Goal: Information Seeking & Learning: Understand process/instructions

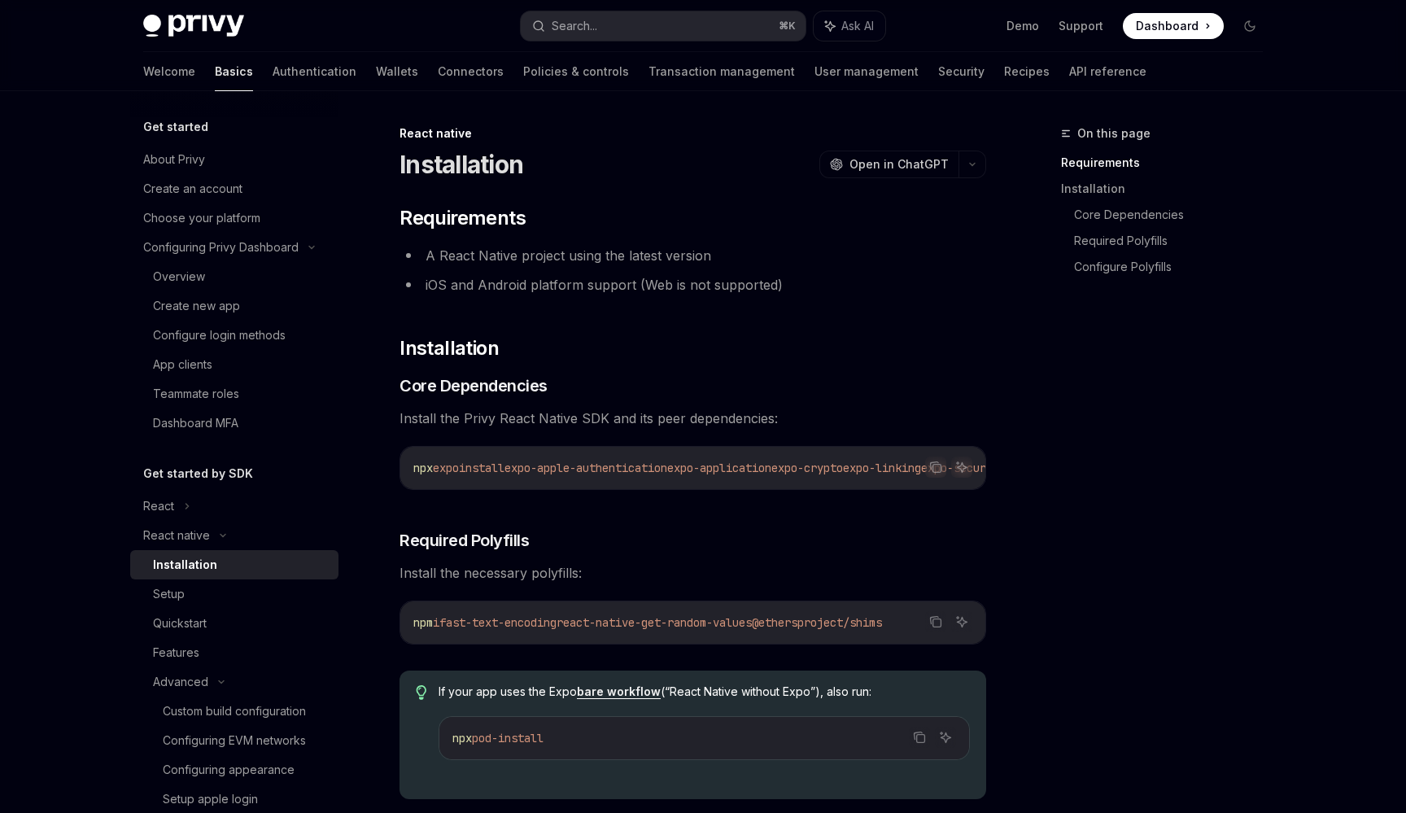
scroll to position [194, 0]
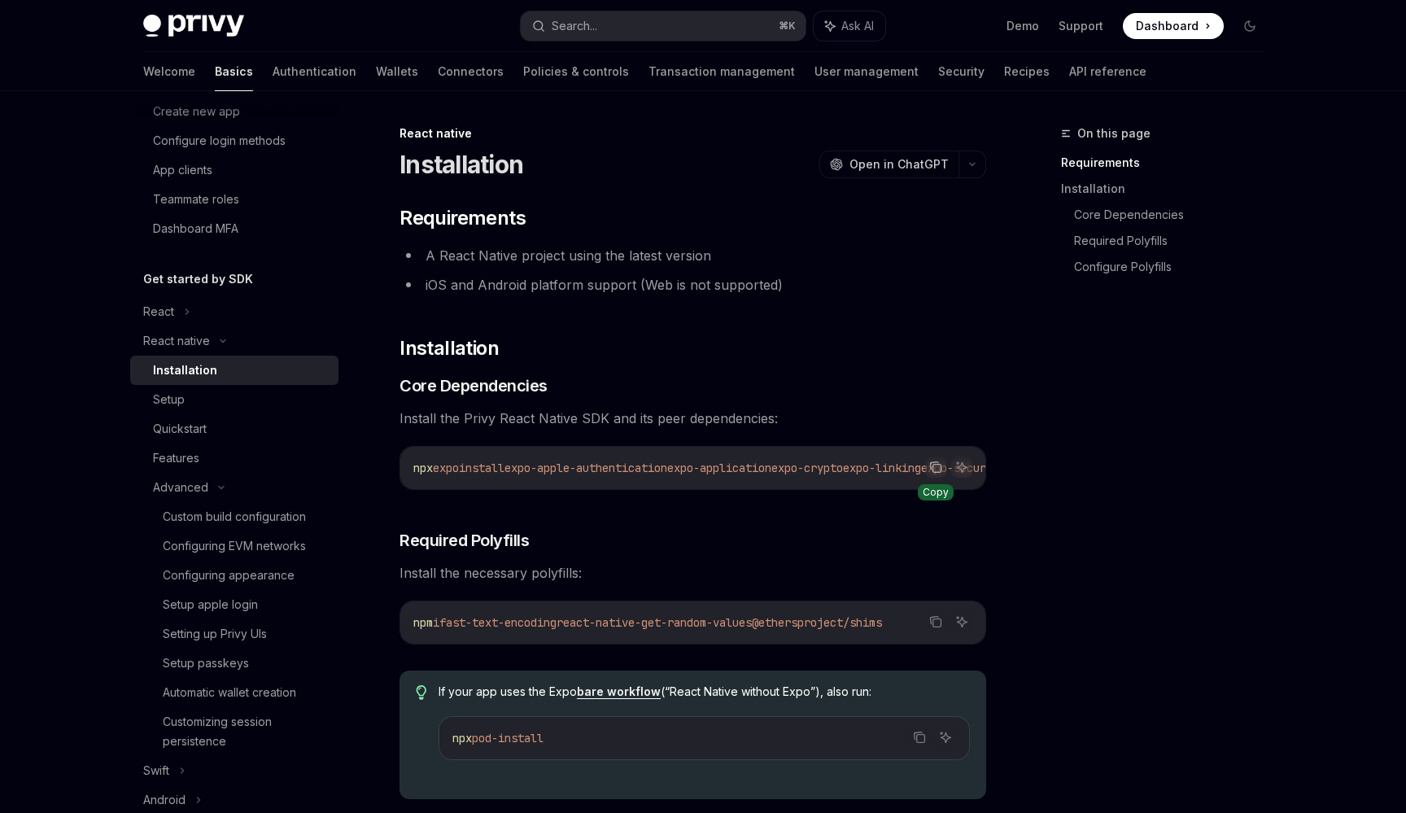
click at [933, 469] on icon "Copy the contents from the code block" at bounding box center [937, 469] width 8 height 8
drag, startPoint x: 413, startPoint y: 630, endPoint x: 954, endPoint y: 629, distance: 541.0
click at [955, 628] on div "Copy Ask AI npm i fast-text-encoding react-native-get-random-values @ethersproj…" at bounding box center [692, 622] width 587 height 44
click at [936, 627] on icon "Copy the contents from the code block" at bounding box center [937, 623] width 8 height 8
click at [963, 471] on icon "Ask AI" at bounding box center [961, 466] width 13 height 13
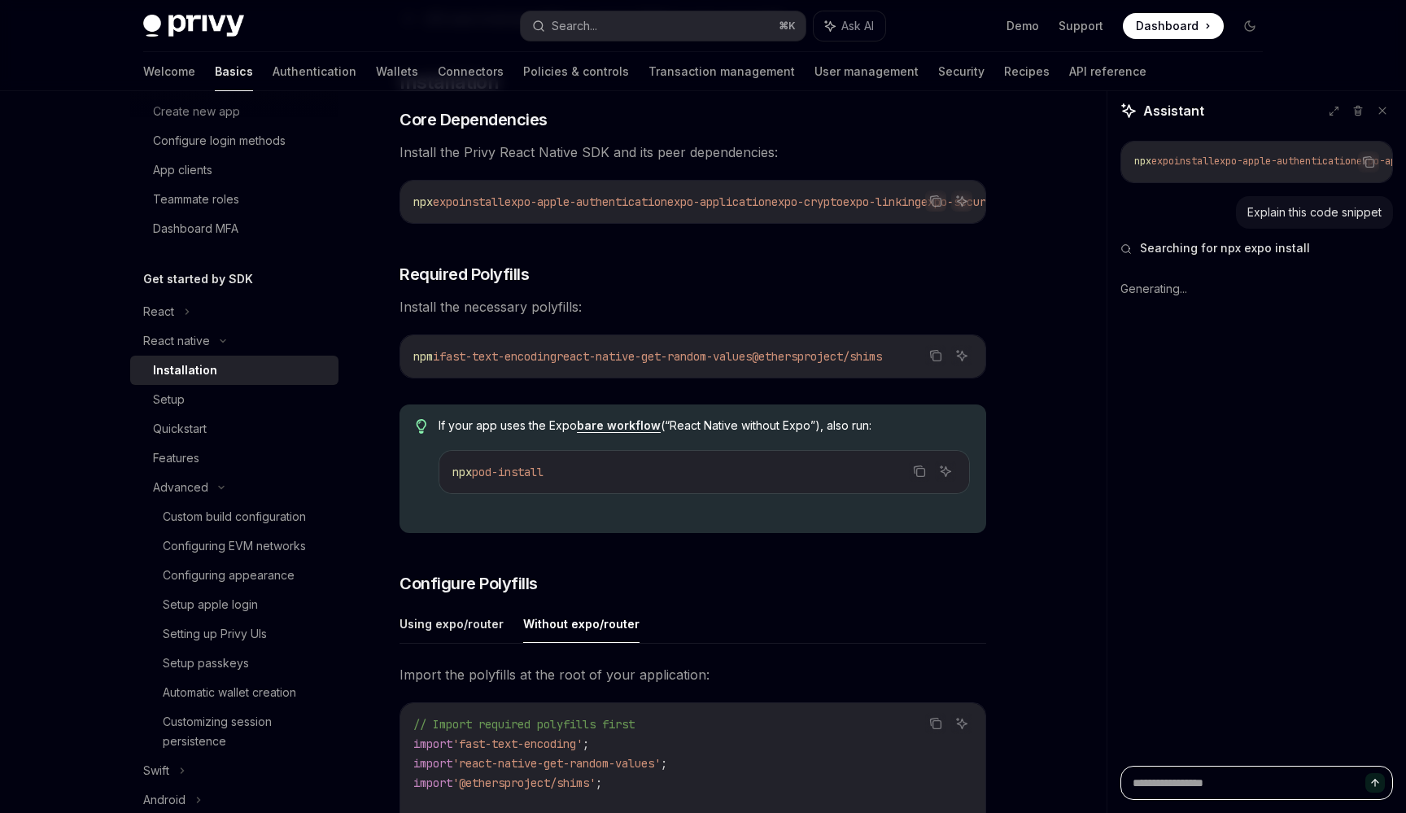
scroll to position [267, 0]
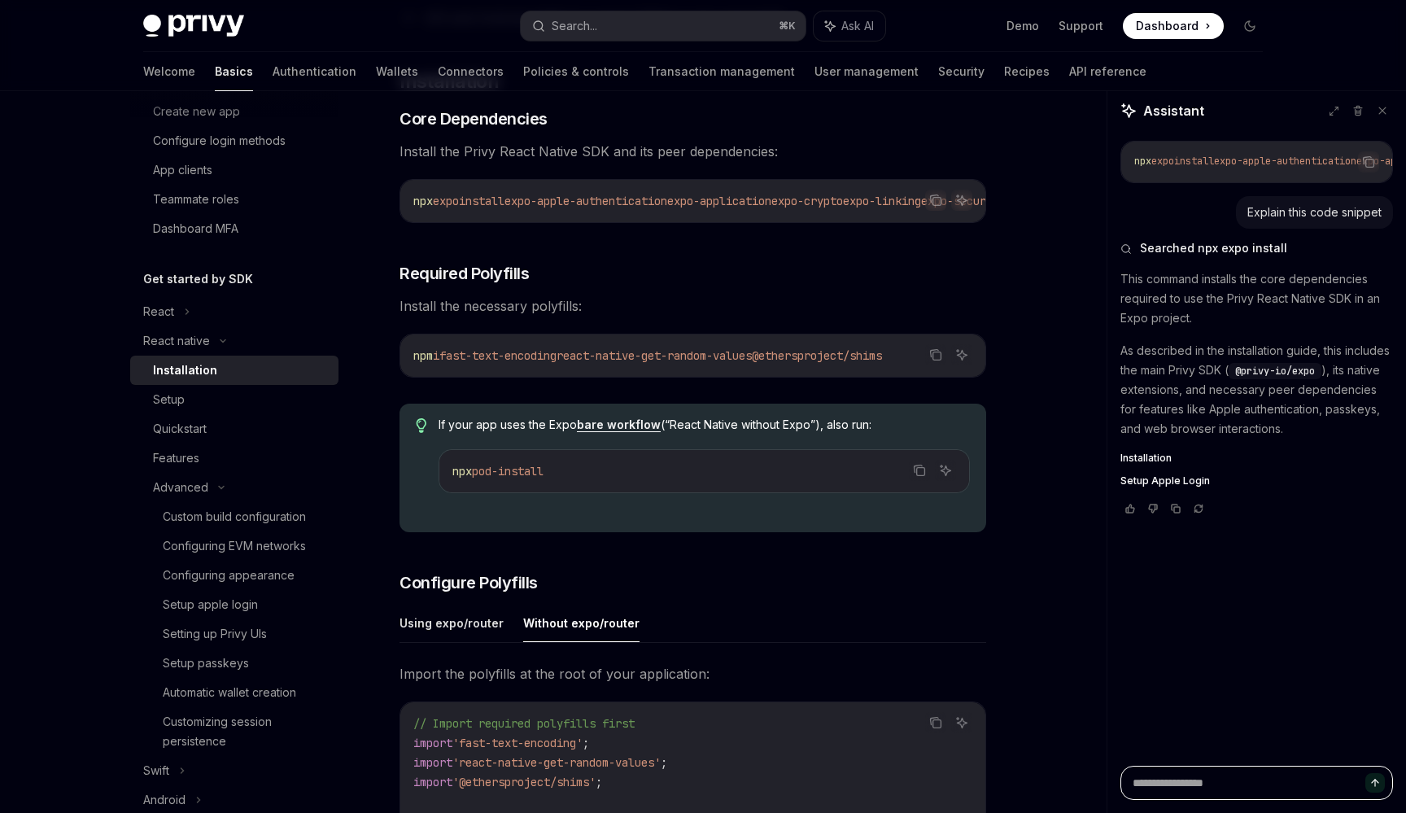
type textarea "*"
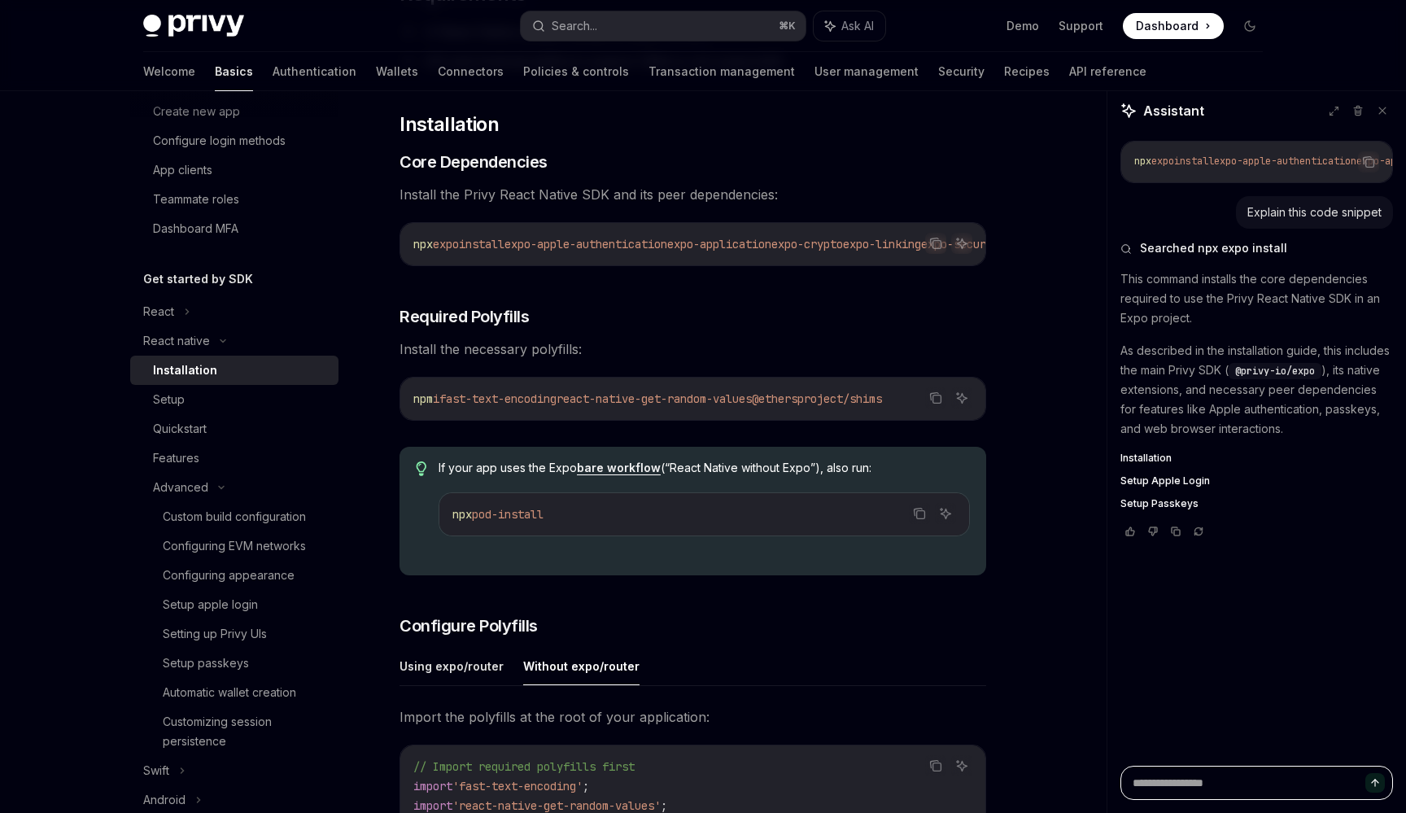
scroll to position [206, 0]
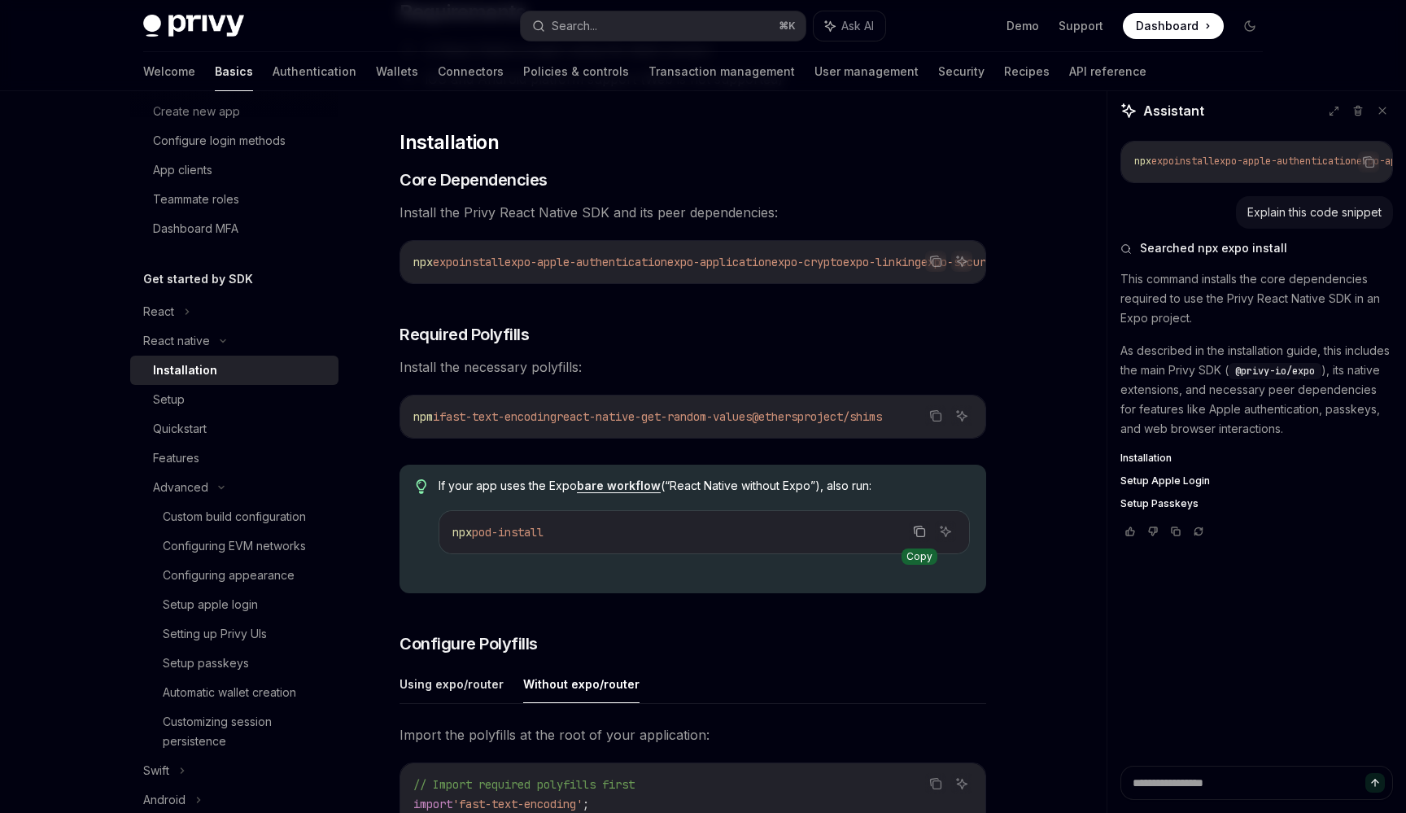
click at [918, 538] on icon "Copy the contents from the code block" at bounding box center [919, 531] width 13 height 13
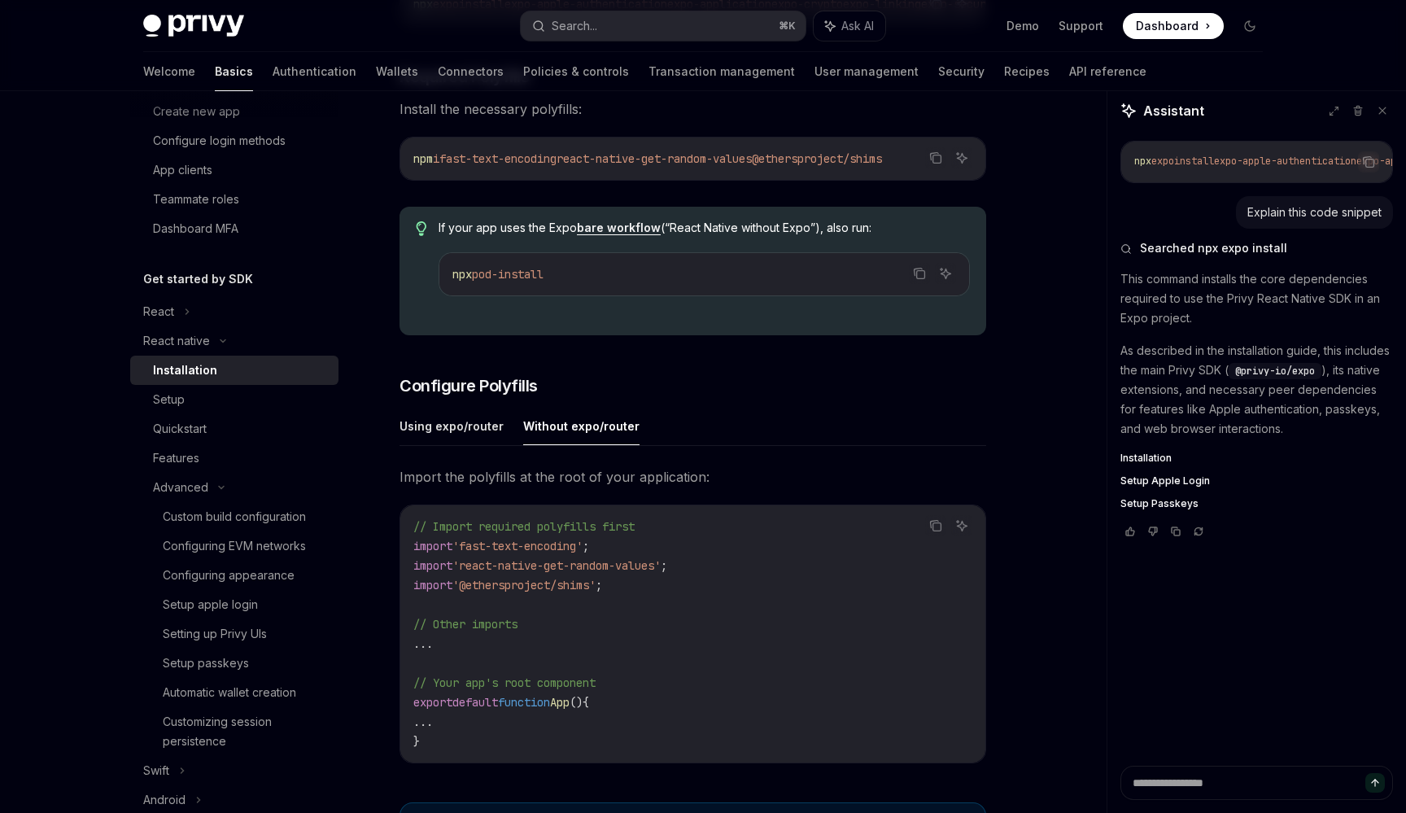
scroll to position [465, 0]
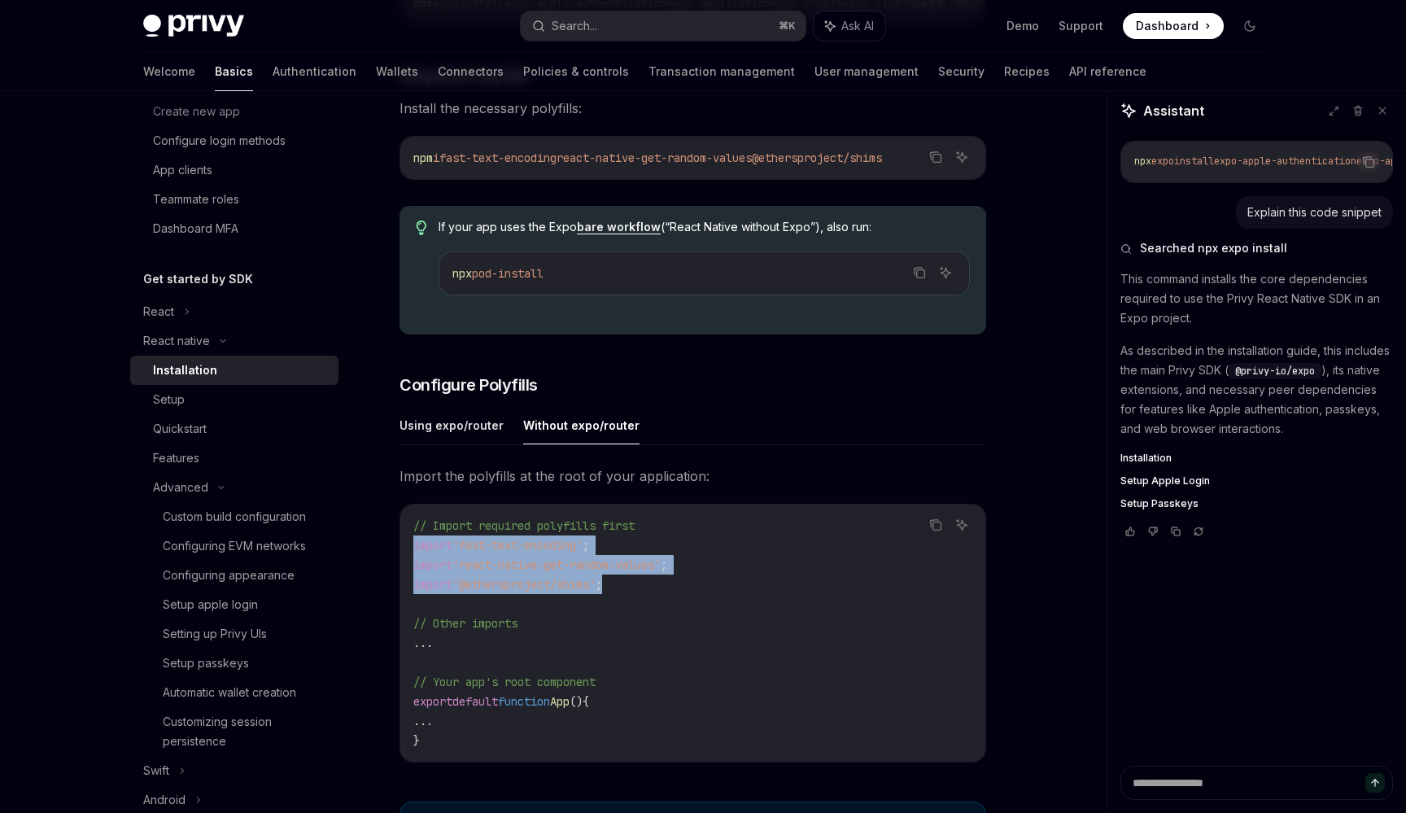
copy code "import 'fast-text-encoding' ; import 'react-native-get-random-values' ; import …"
drag, startPoint x: 638, startPoint y: 595, endPoint x: 388, endPoint y: 545, distance: 254.6
click at [388, 545] on div "React native Installation OpenAI Open in ChatGPT OpenAI Open in ChatGPT ​ Requi…" at bounding box center [540, 487] width 898 height 1657
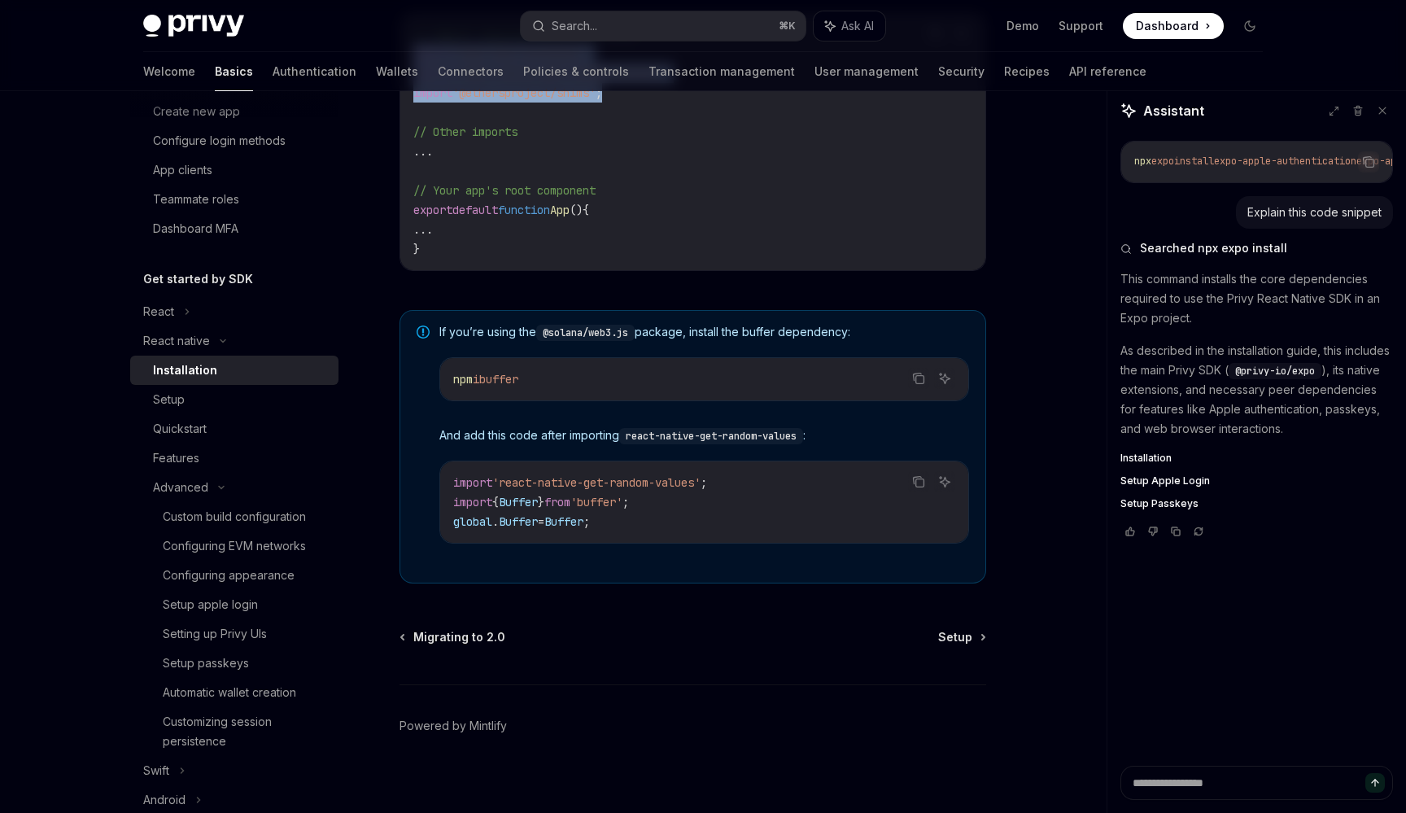
scroll to position [975, 0]
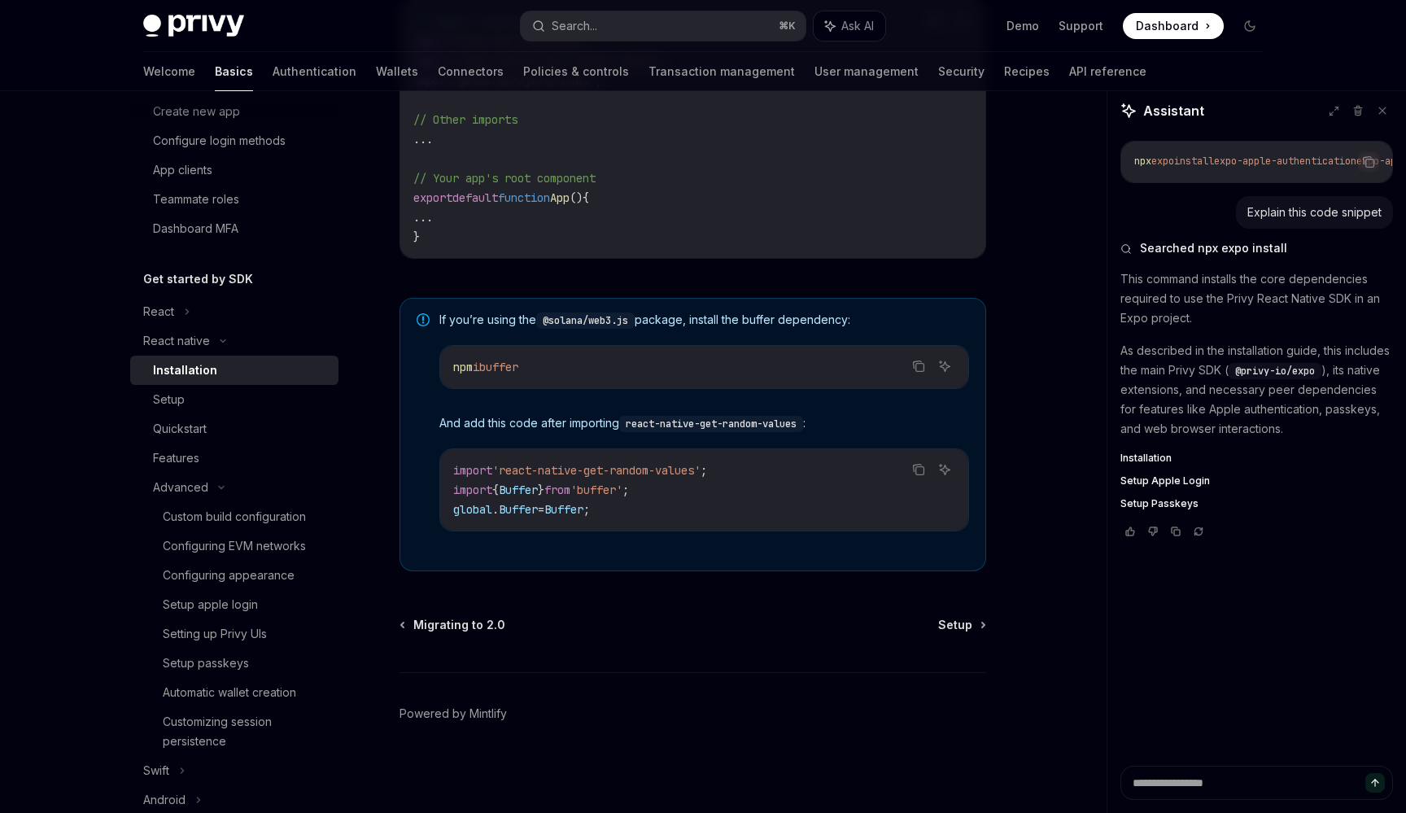
click at [488, 369] on span "buffer" at bounding box center [498, 367] width 39 height 15
click at [500, 369] on span "buffer" at bounding box center [498, 367] width 39 height 15
copy span "buffer"
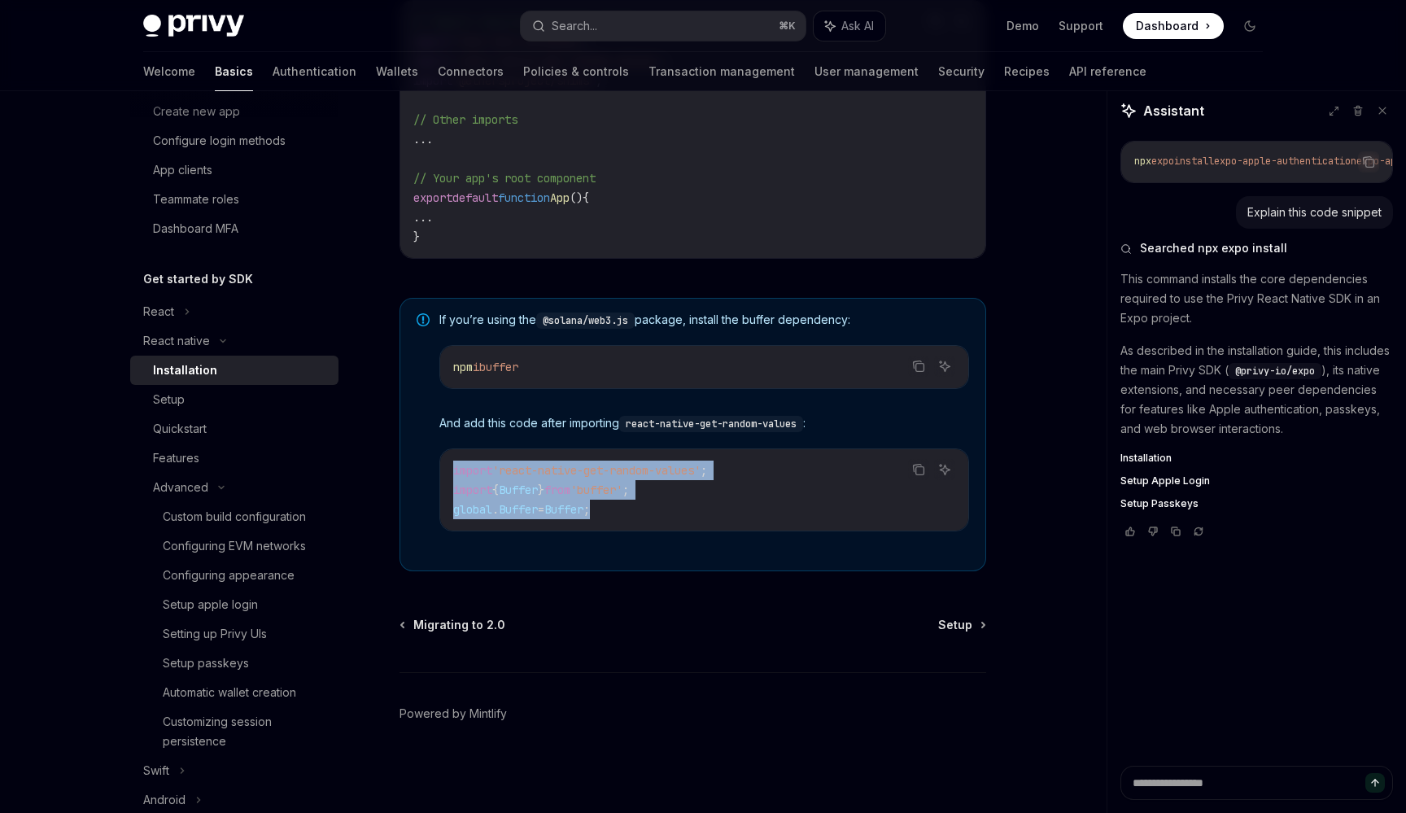
copy code "import 'react-native-get-random-values' ; import { Buffer } from 'buffer' ; glo…"
drag, startPoint x: 450, startPoint y: 471, endPoint x: 641, endPoint y: 524, distance: 198.4
click at [641, 524] on div "import 'react-native-get-random-values' ; import { Buffer } from 'buffer' ; glo…" at bounding box center [704, 489] width 528 height 81
click at [600, 521] on div "import 'react-native-get-random-values' ; import { Buffer } from 'buffer' ; glo…" at bounding box center [704, 489] width 528 height 81
copy code "import { Buffer } from 'buffer' ; global . Buffer = Buffer ;"
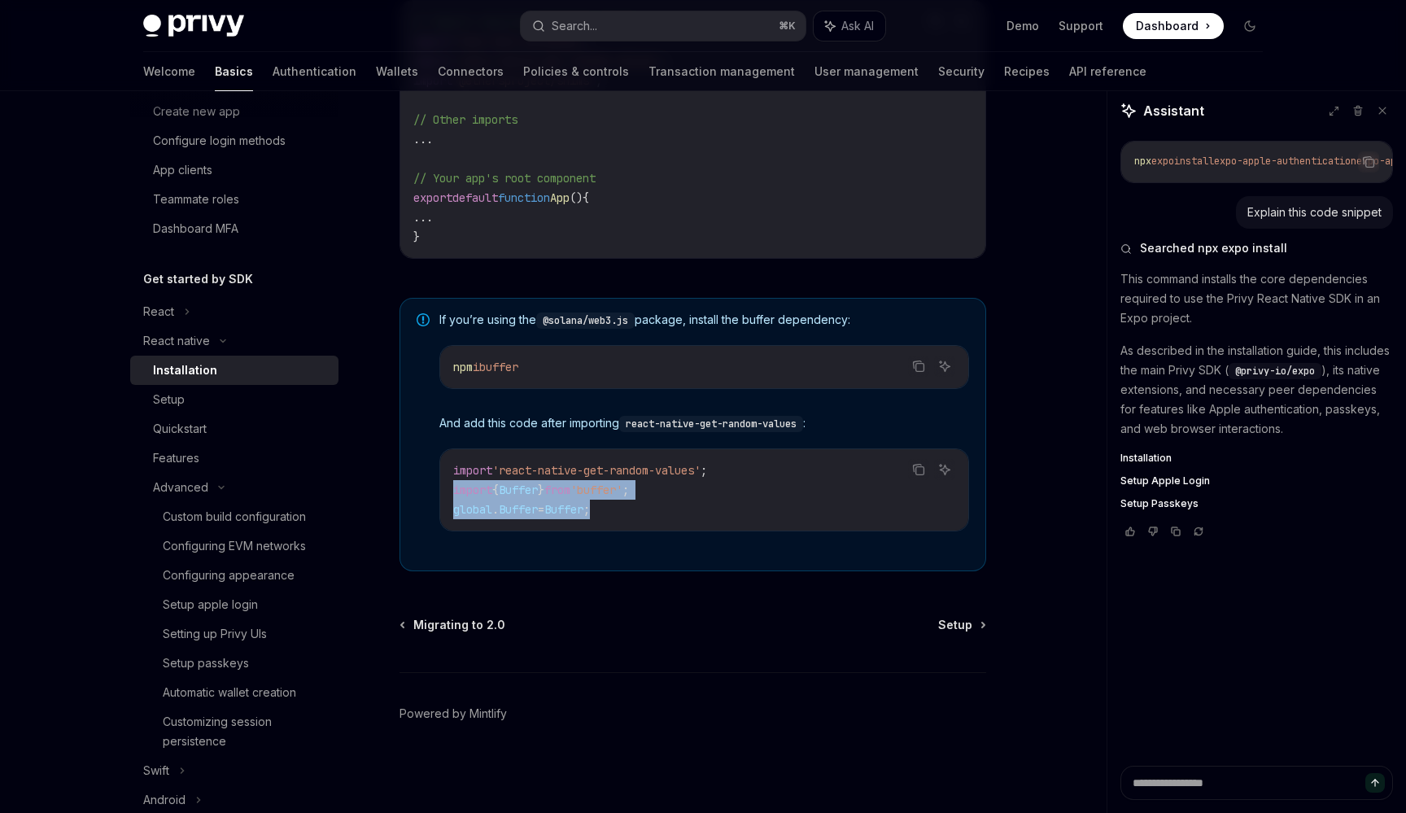
drag, startPoint x: 634, startPoint y: 514, endPoint x: 446, endPoint y: 485, distance: 190.2
click at [446, 485] on div "import 'react-native-get-random-values' ; import { Buffer } from 'buffer' ; glo…" at bounding box center [704, 489] width 528 height 81
click at [731, 35] on button "Search... ⌘ K" at bounding box center [663, 25] width 285 height 29
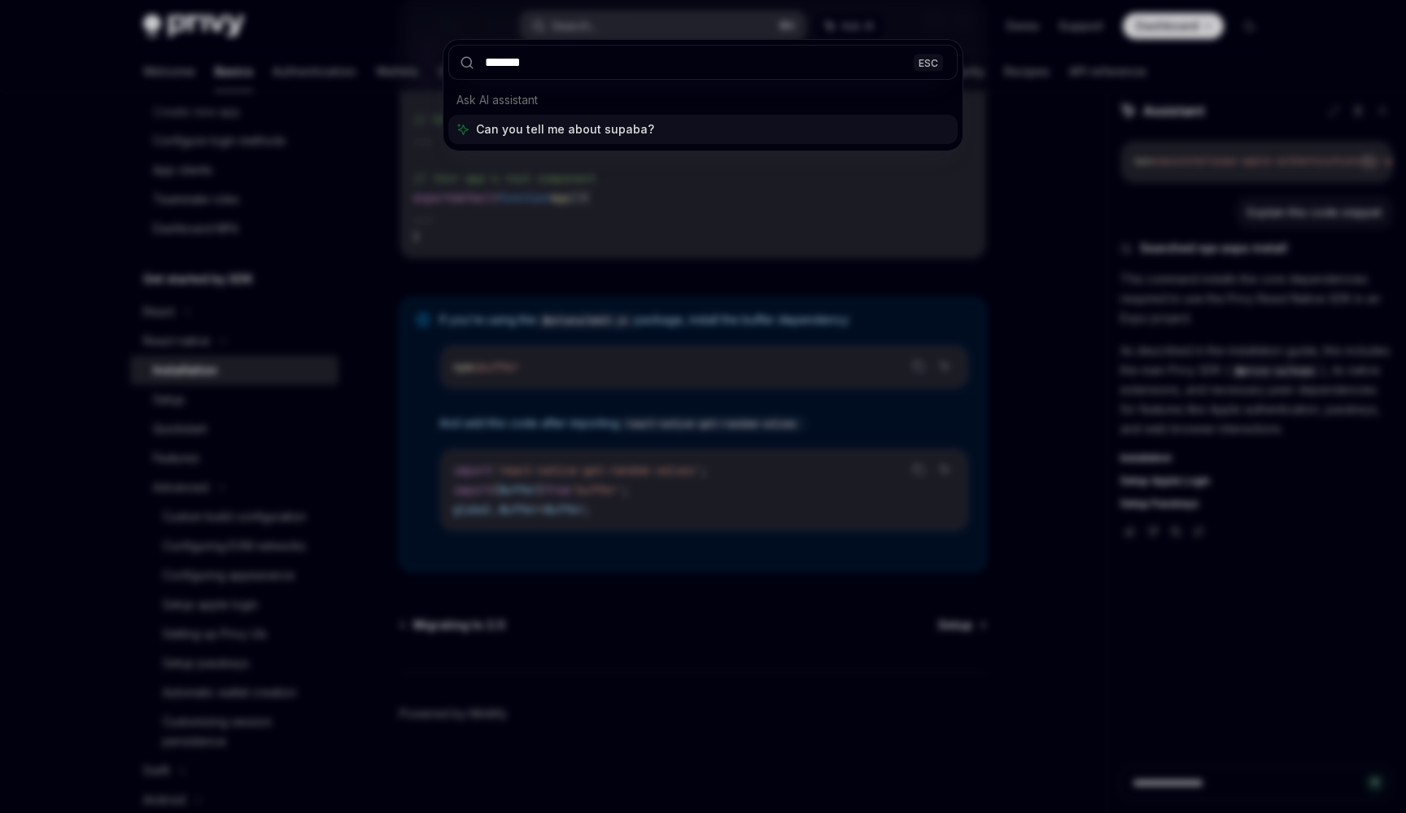
type input "********"
type textarea "*"
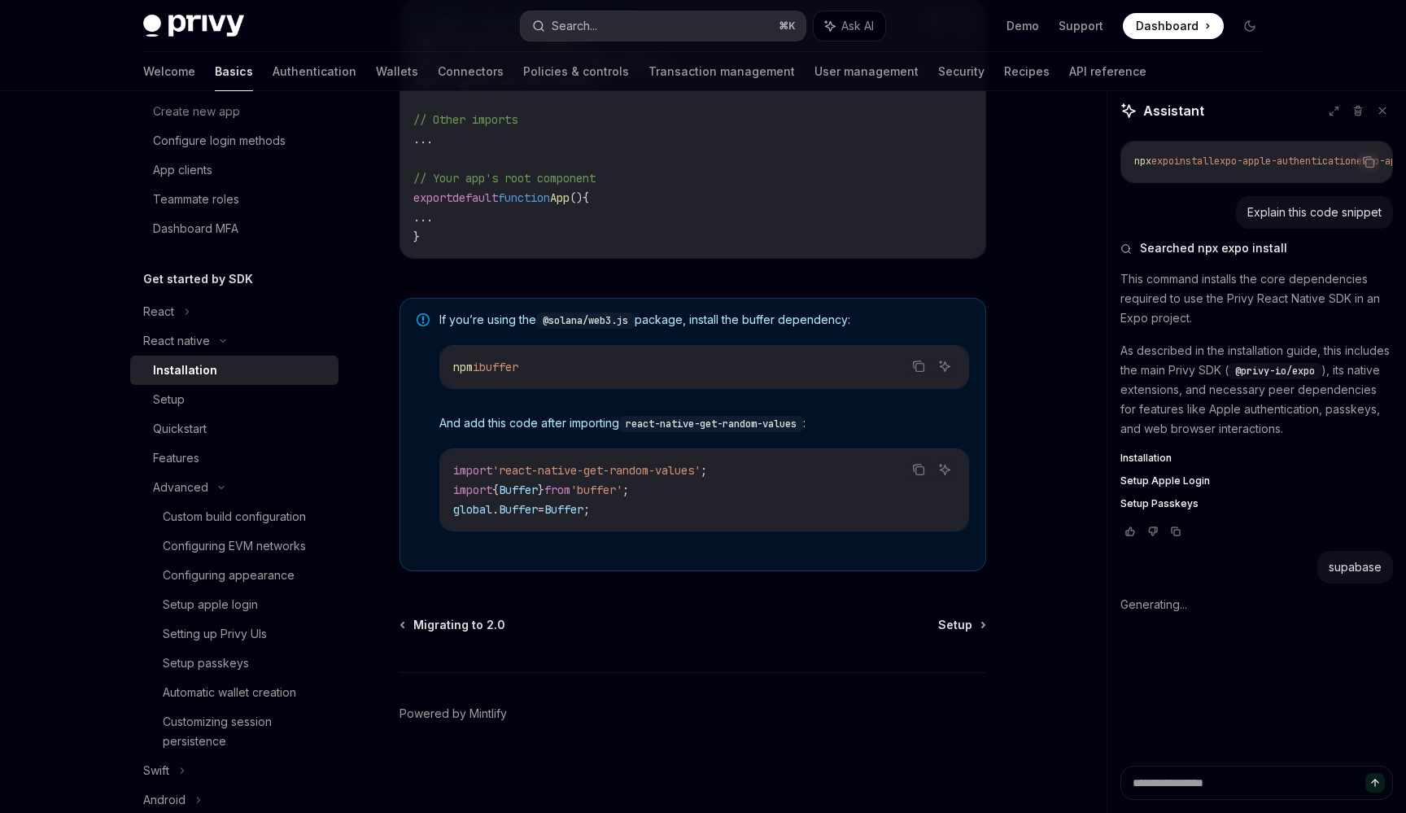
click at [567, 26] on div "Search..." at bounding box center [575, 26] width 46 height 20
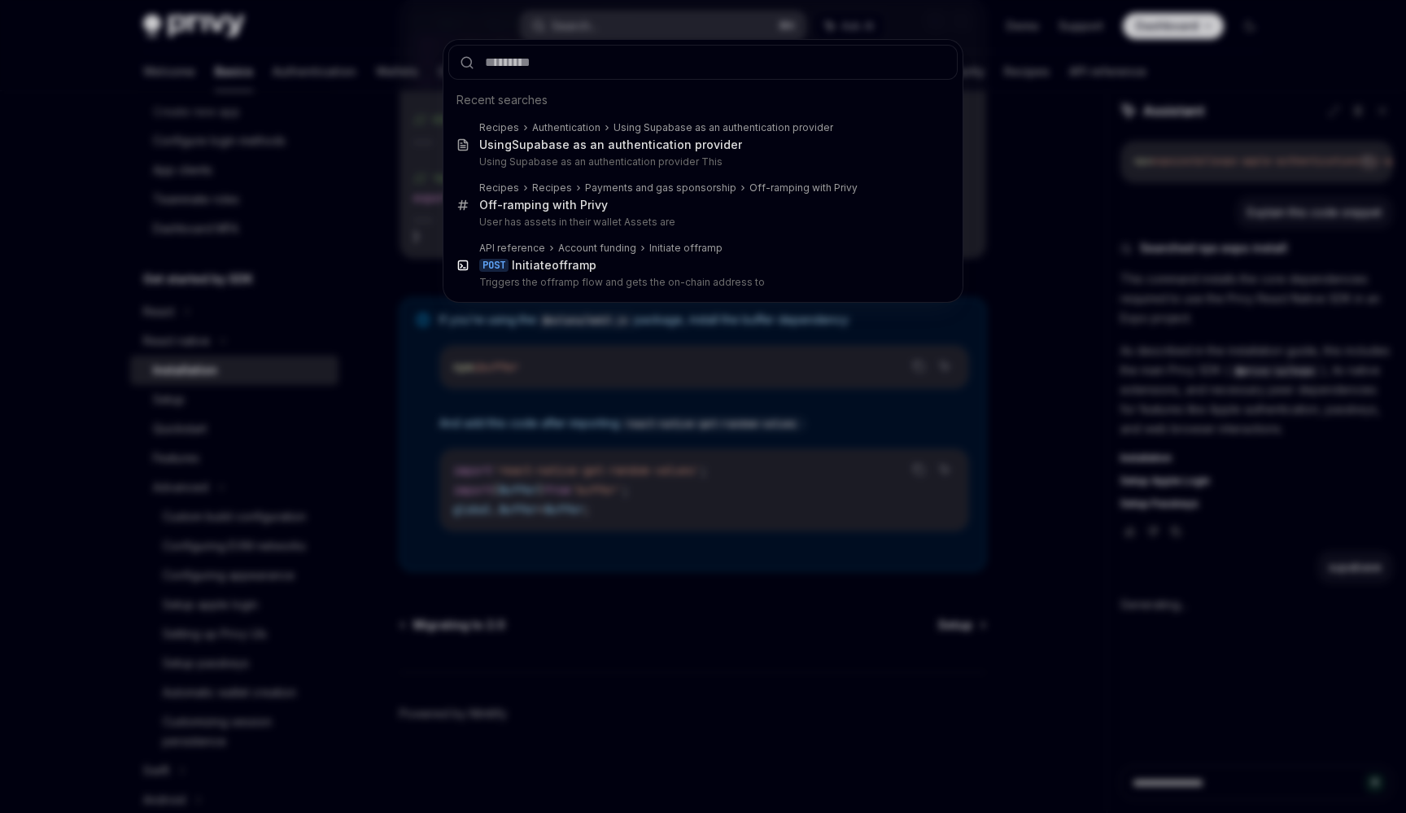
type input "*"
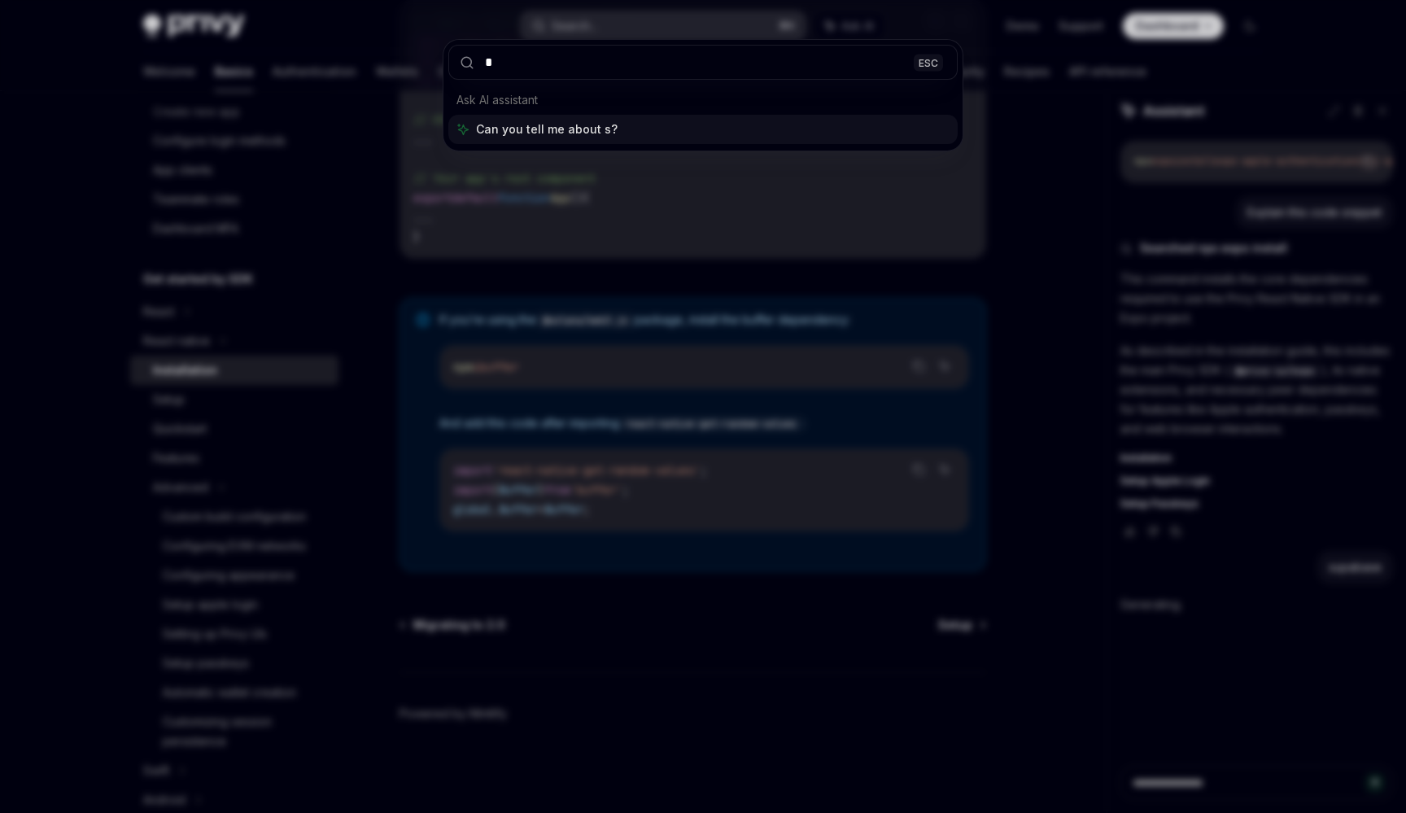
type textarea "*"
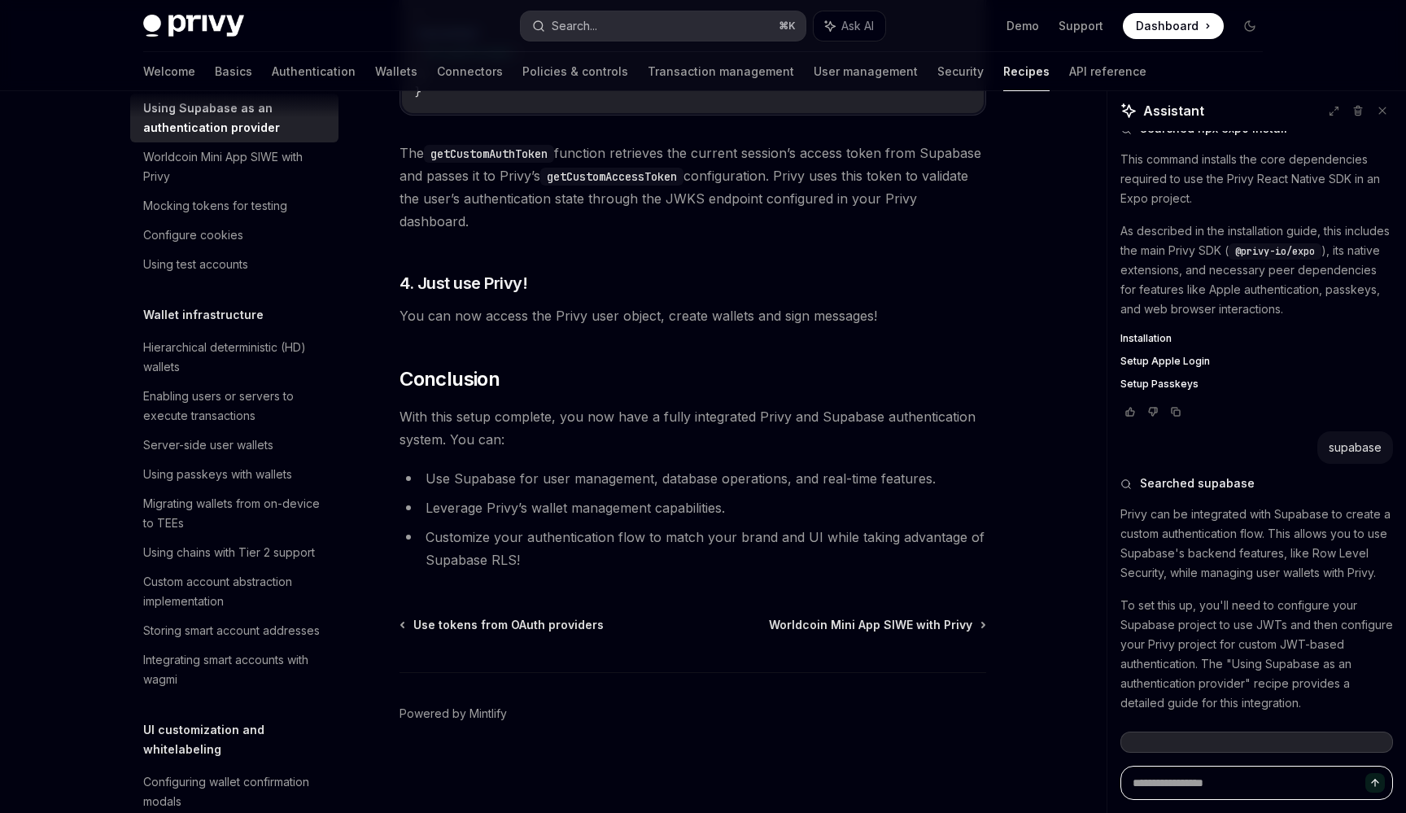
scroll to position [133, 0]
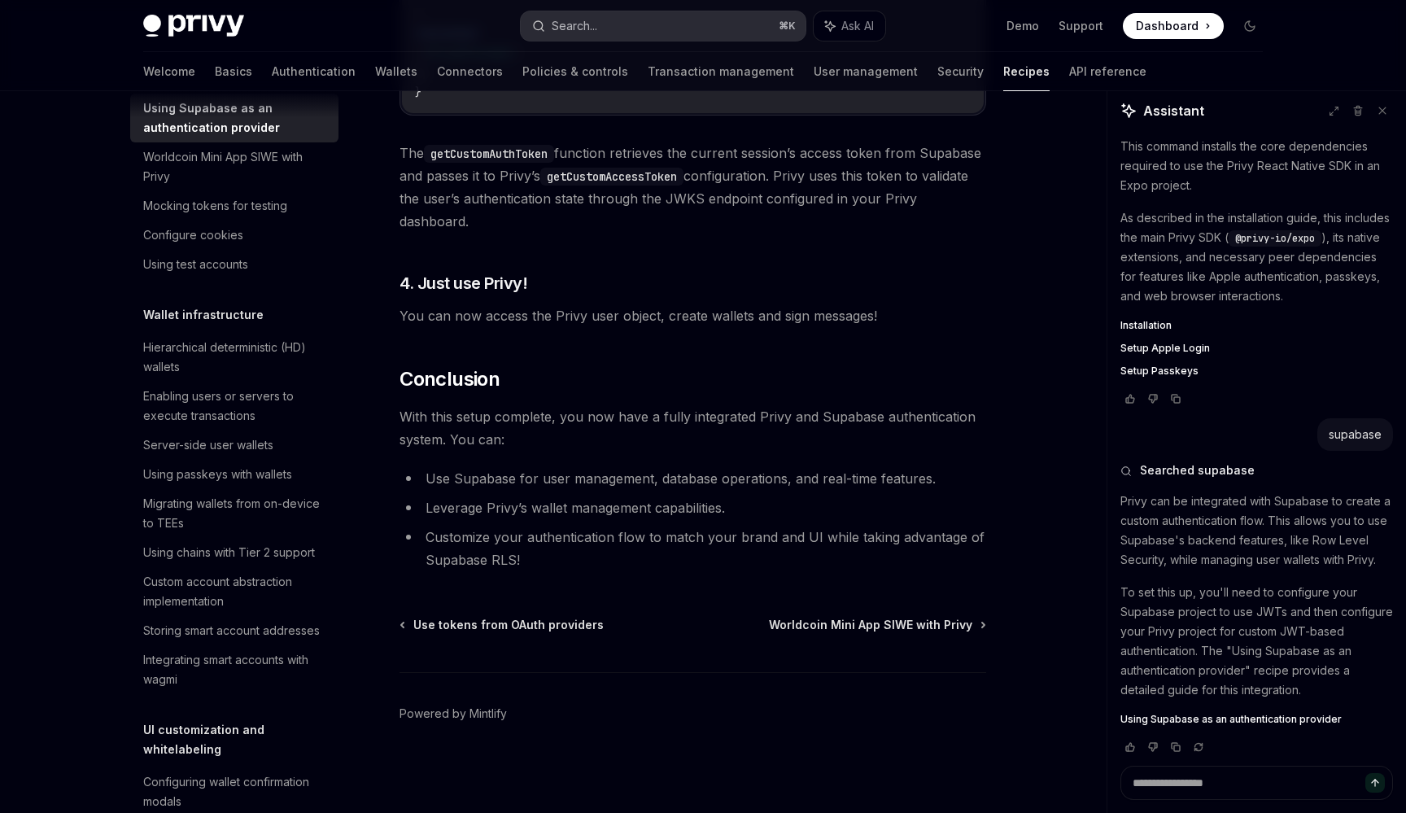
type textarea "*"
